Goal: Task Accomplishment & Management: Manage account settings

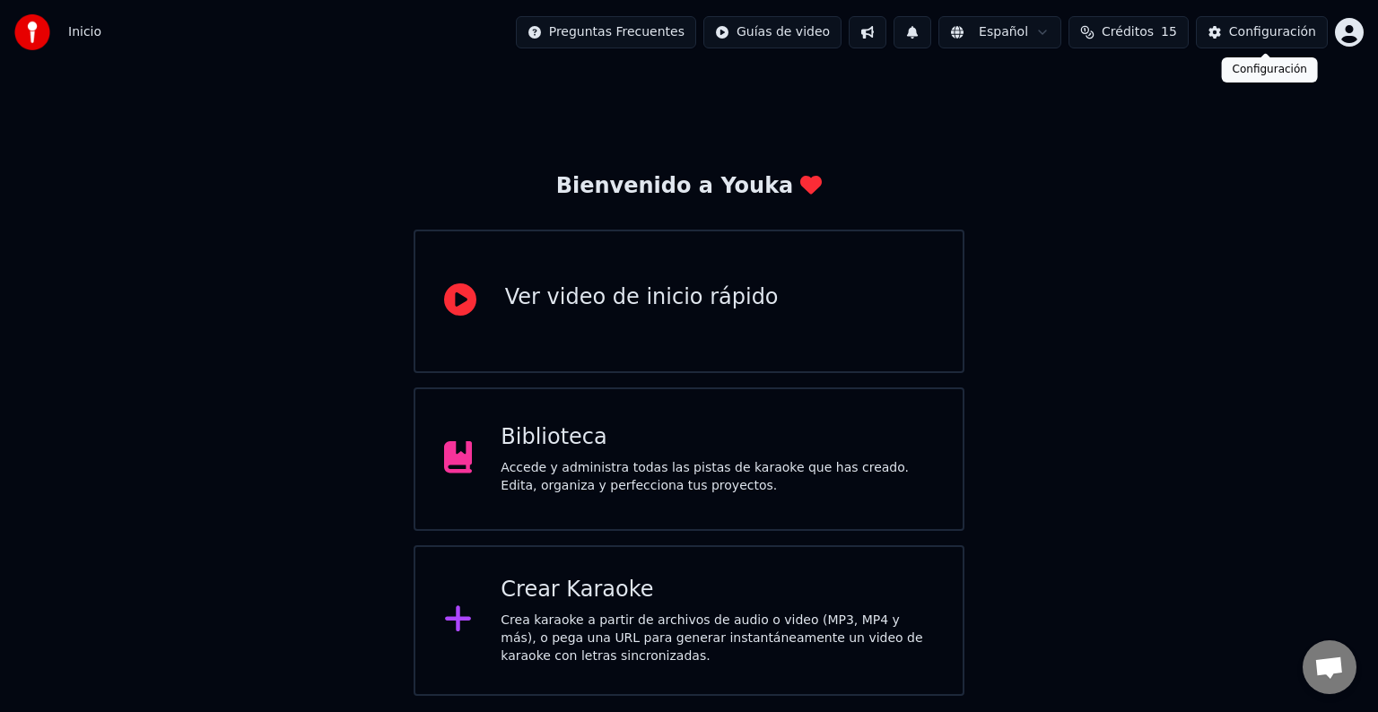
click at [1257, 34] on div "Configuración" at bounding box center [1272, 32] width 87 height 18
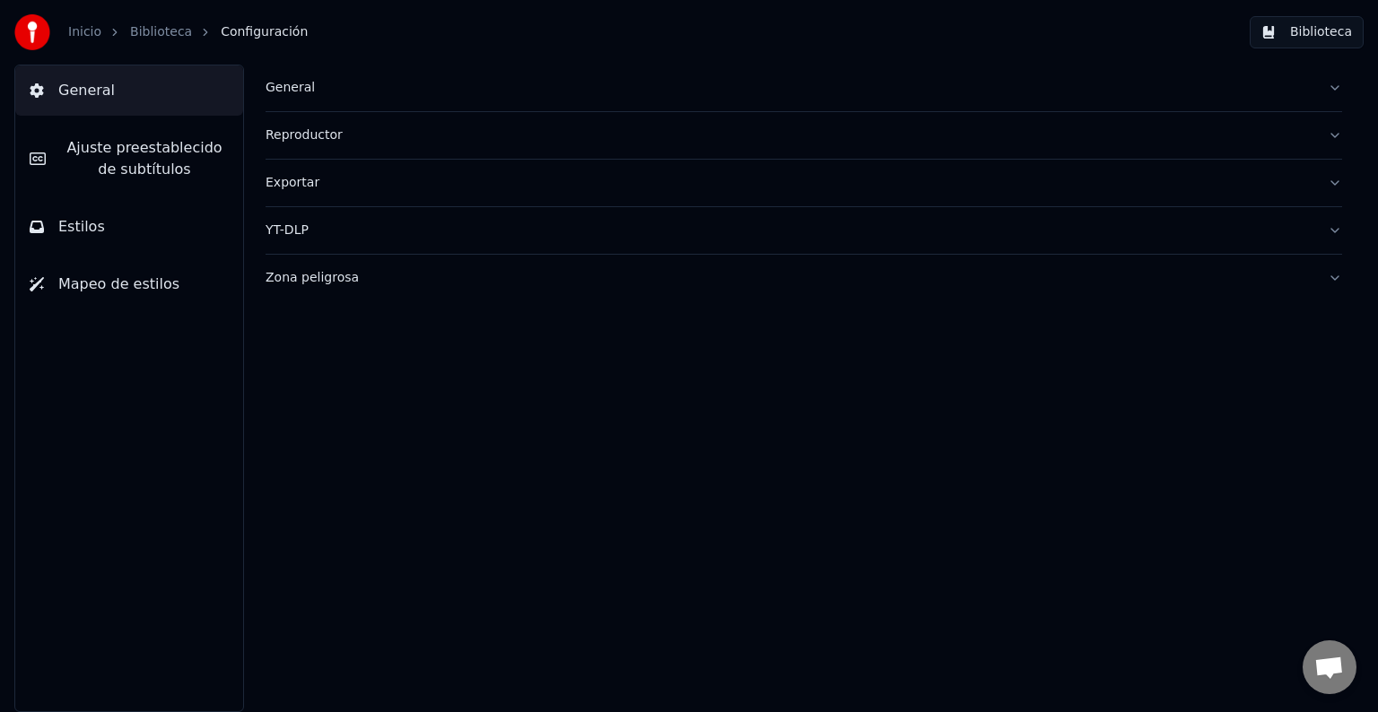
click at [127, 296] on button "Mapeo de estilos" at bounding box center [129, 284] width 228 height 50
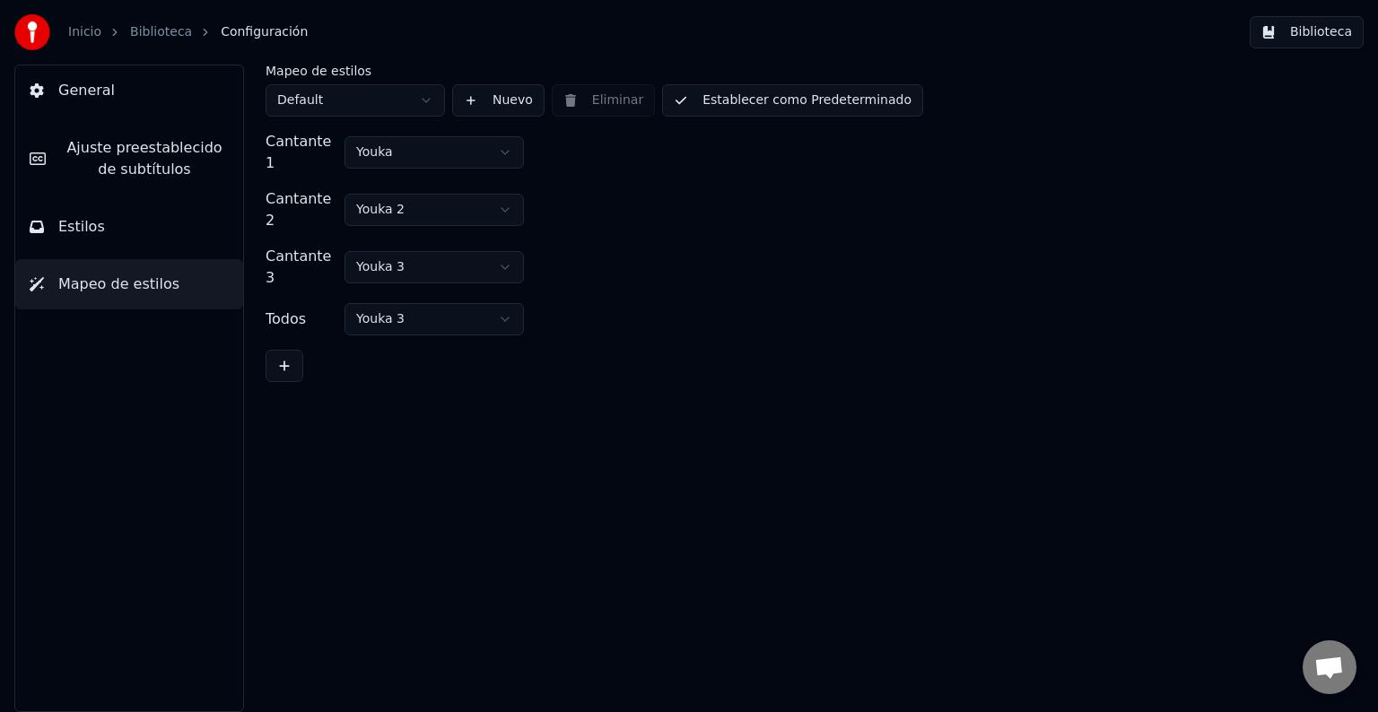
click at [111, 240] on button "Estilos" at bounding box center [129, 227] width 228 height 50
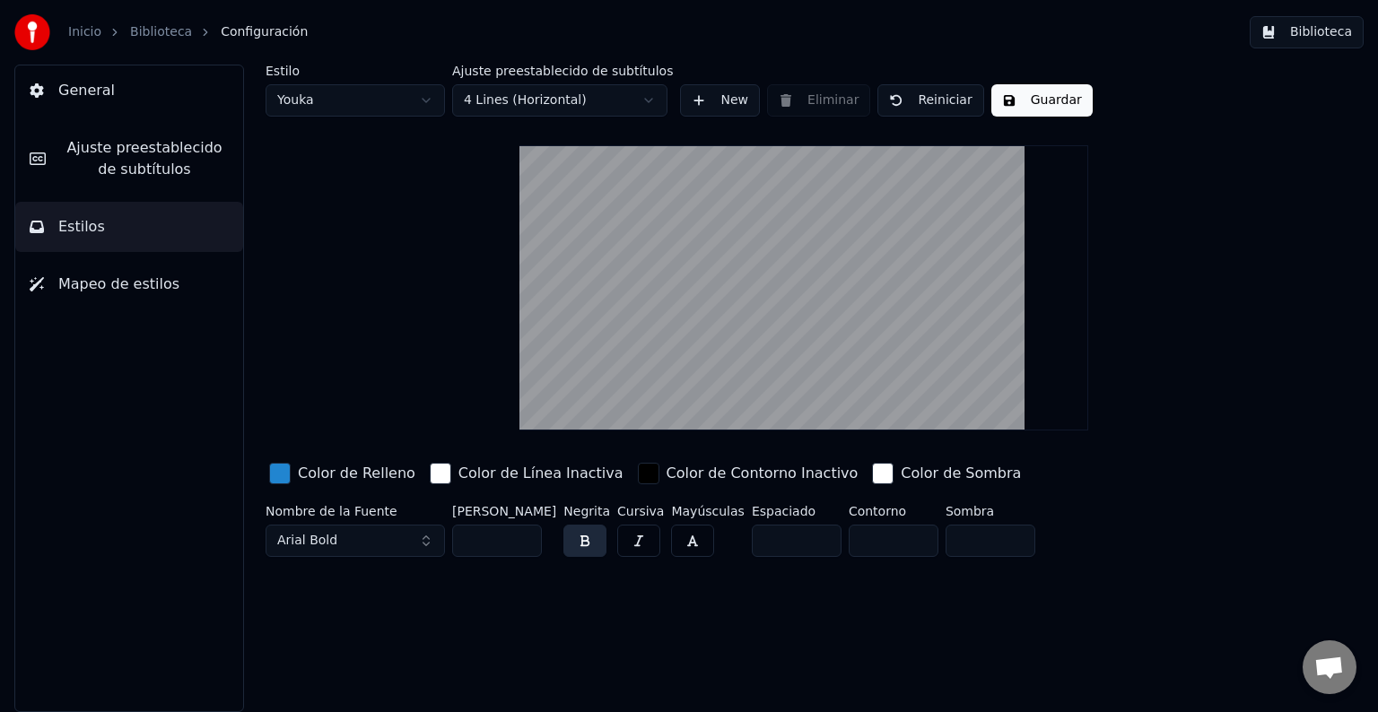
click at [101, 153] on span "Ajuste preestablecido de subtítulos" at bounding box center [144, 158] width 169 height 43
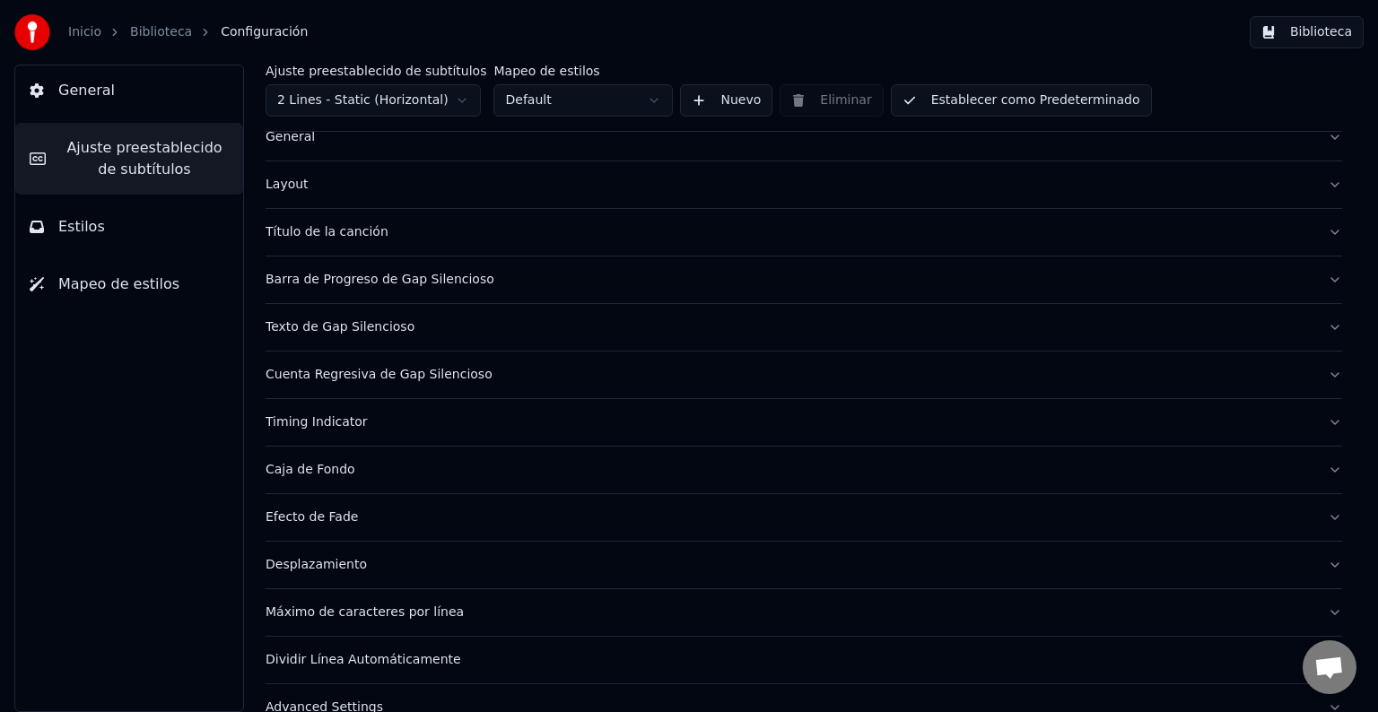
scroll to position [84, 0]
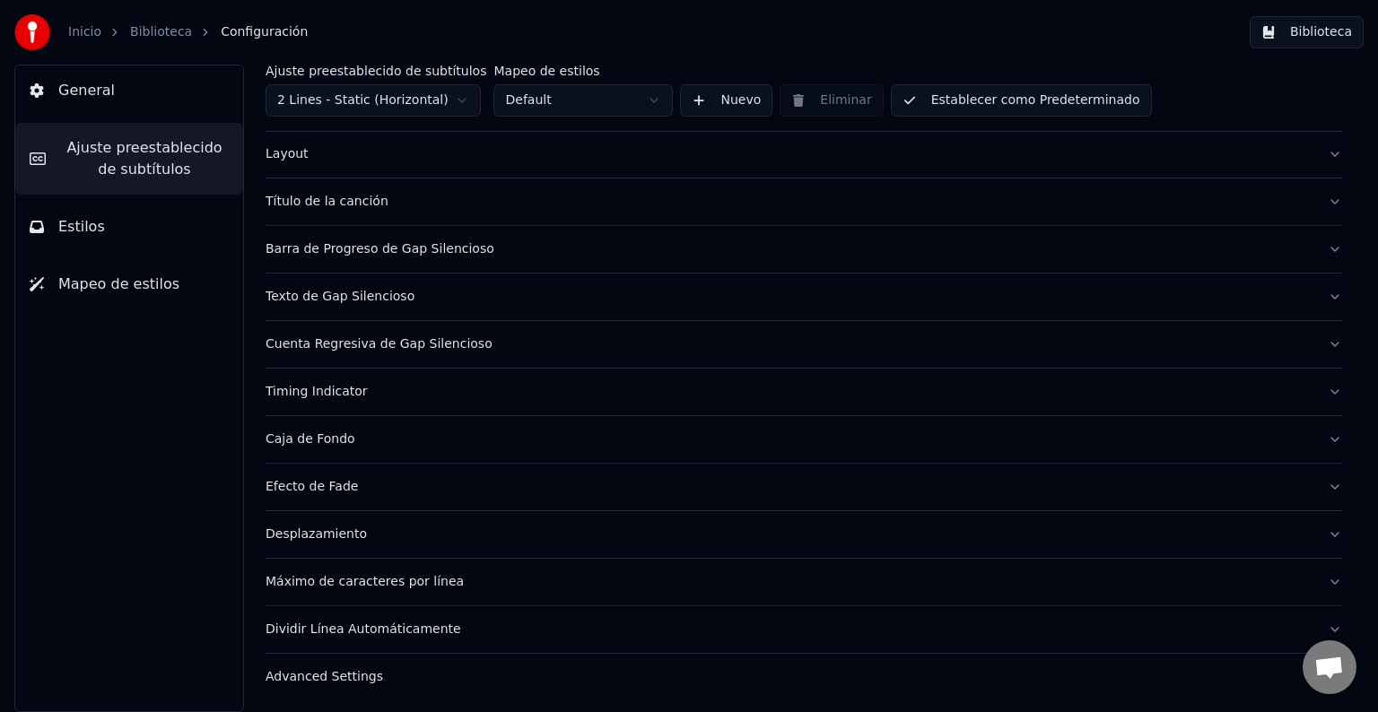
click at [344, 668] on div "Advanced Settings" at bounding box center [789, 677] width 1048 height 18
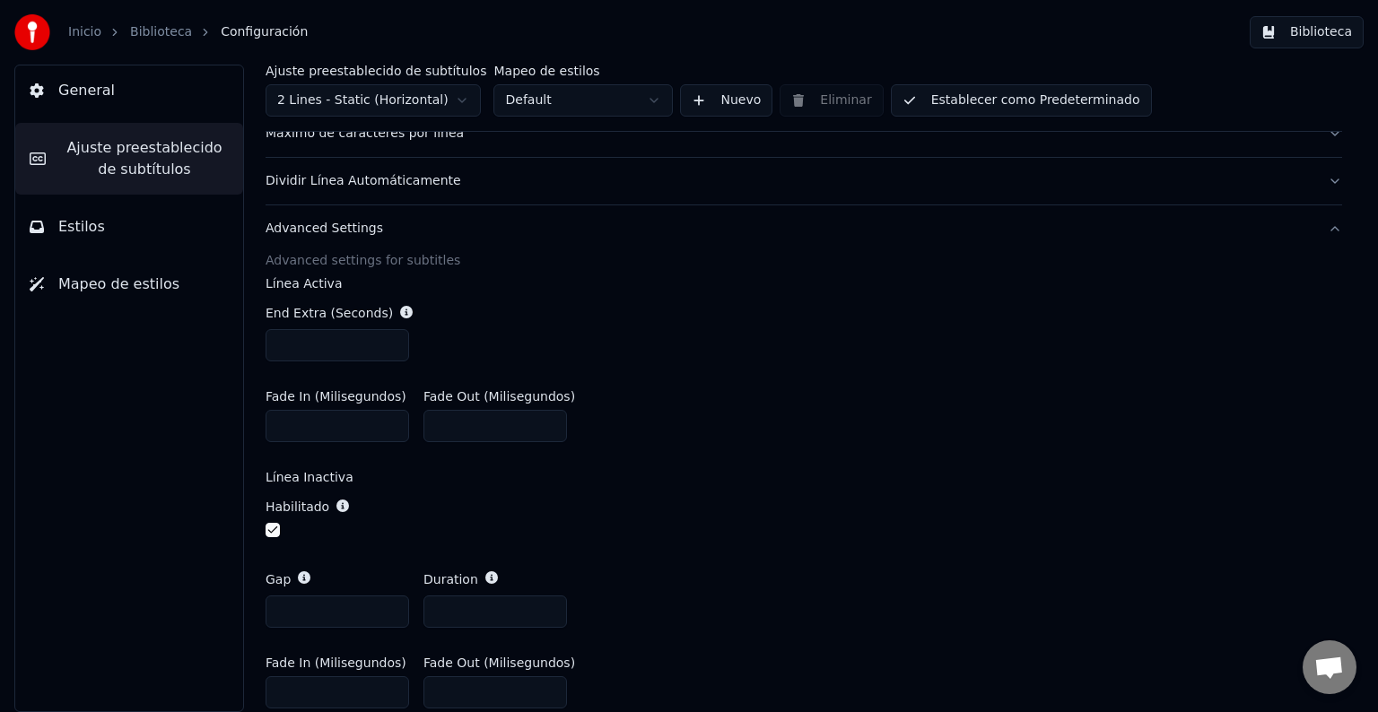
scroll to position [608, 0]
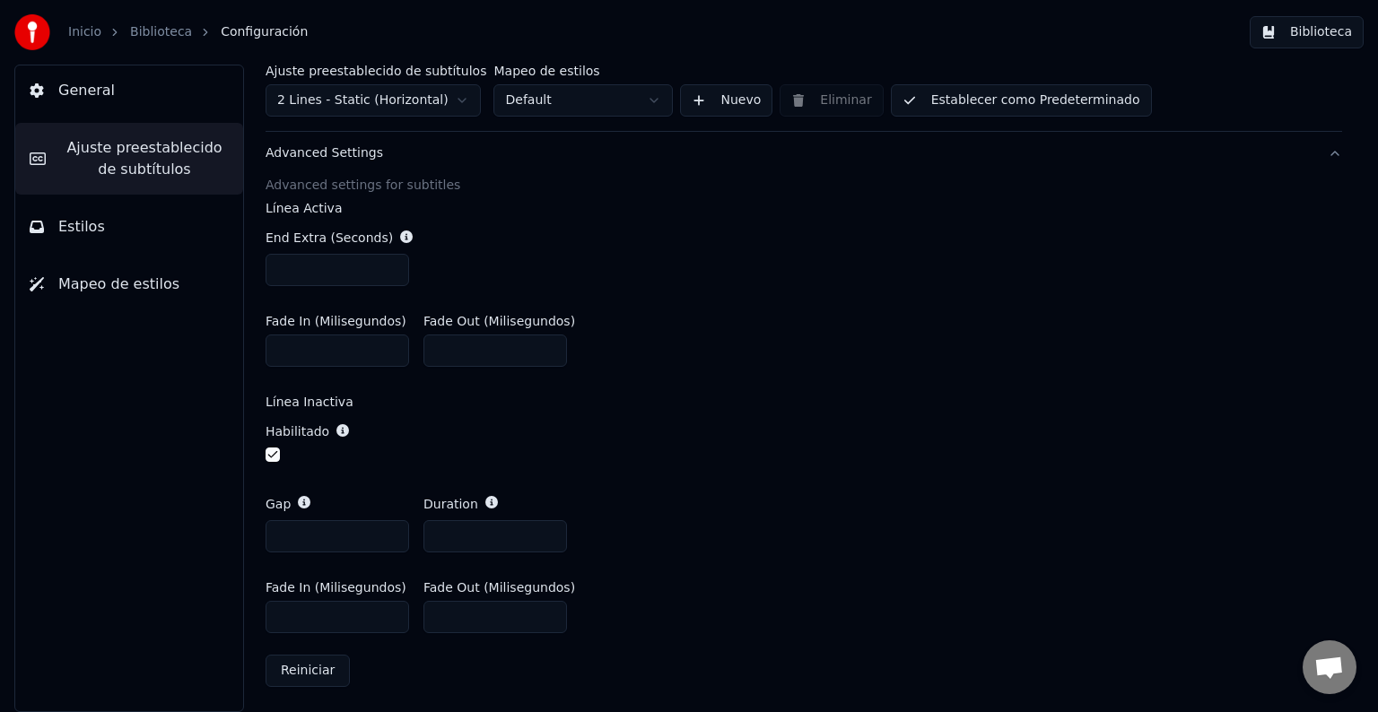
click at [74, 86] on span "General" at bounding box center [86, 91] width 57 height 22
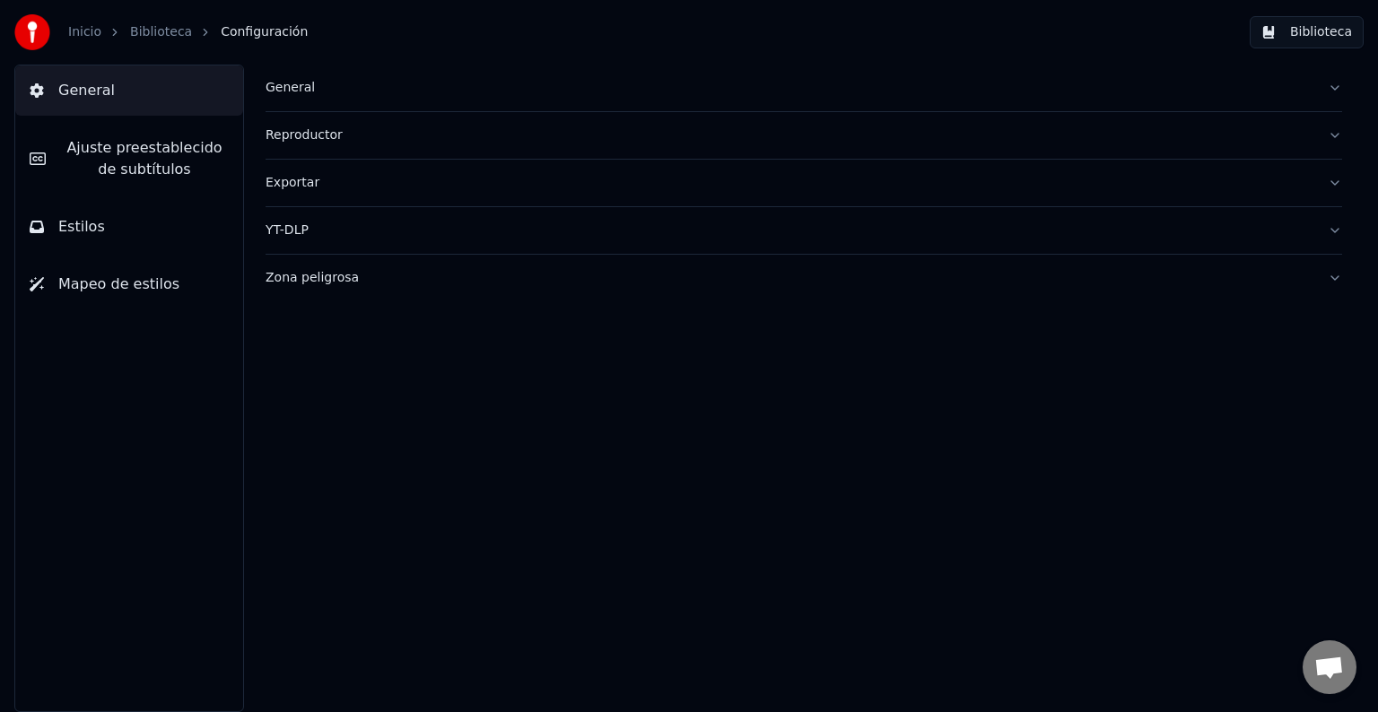
scroll to position [0, 0]
click at [86, 37] on link "Inicio" at bounding box center [84, 32] width 33 height 18
